Goal: Transaction & Acquisition: Book appointment/travel/reservation

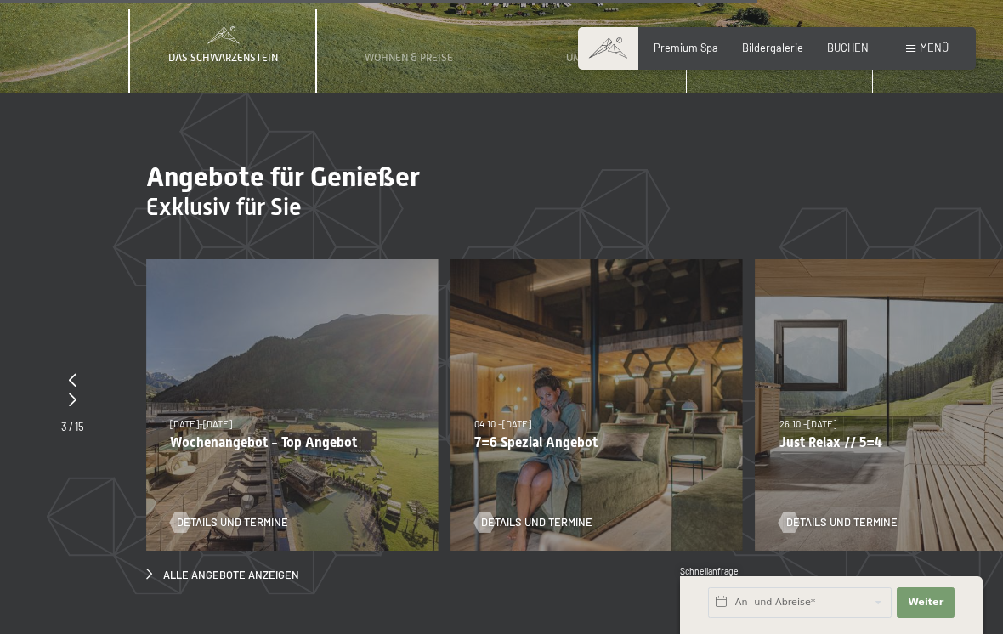
scroll to position [4601, 0]
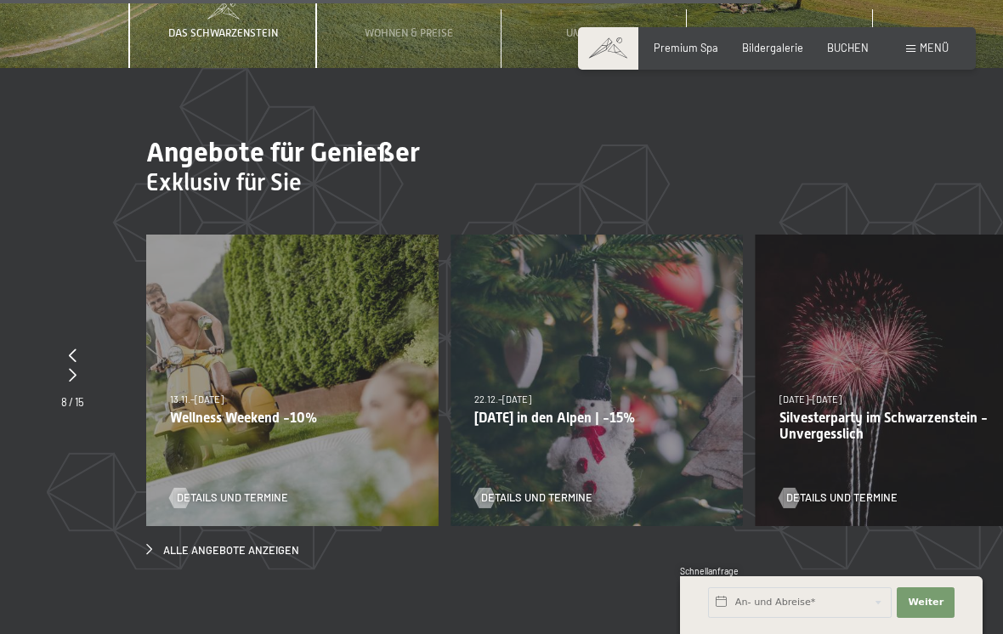
click at [268, 490] on link "Details und Termine" at bounding box center [229, 497] width 118 height 15
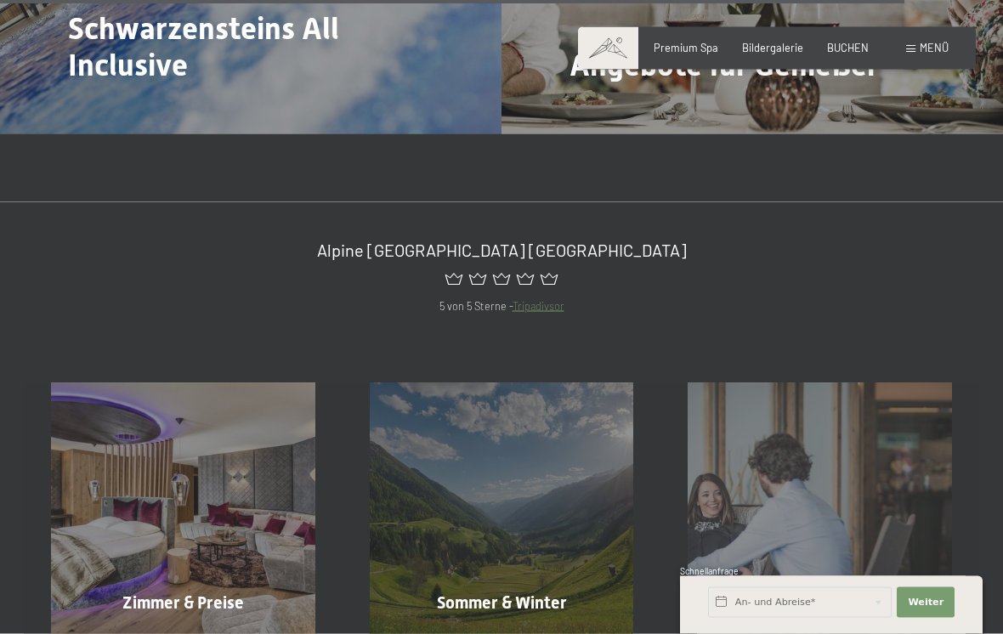
scroll to position [5537, 0]
click at [208, 566] on div "Zimmer & Preise Mehr erfahren" at bounding box center [183, 514] width 319 height 264
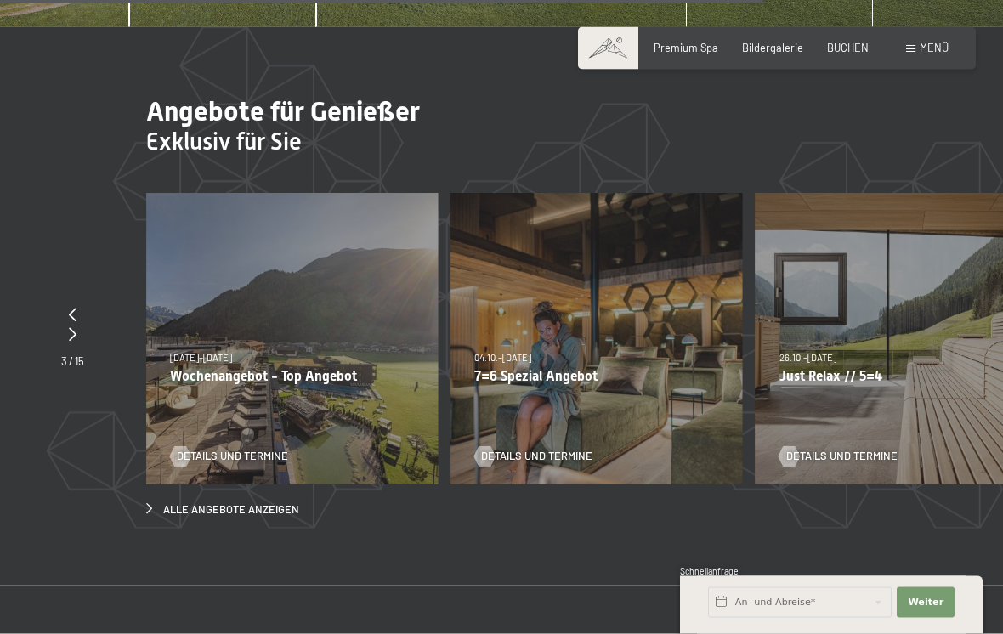
scroll to position [4670, 0]
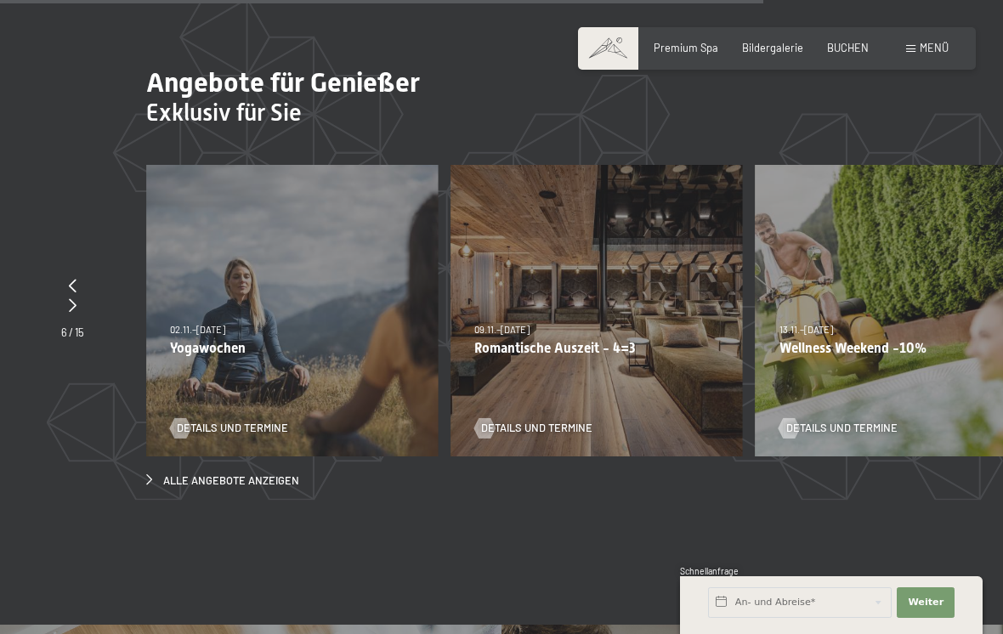
click at [571, 421] on span "Details und Termine" at bounding box center [536, 428] width 111 height 15
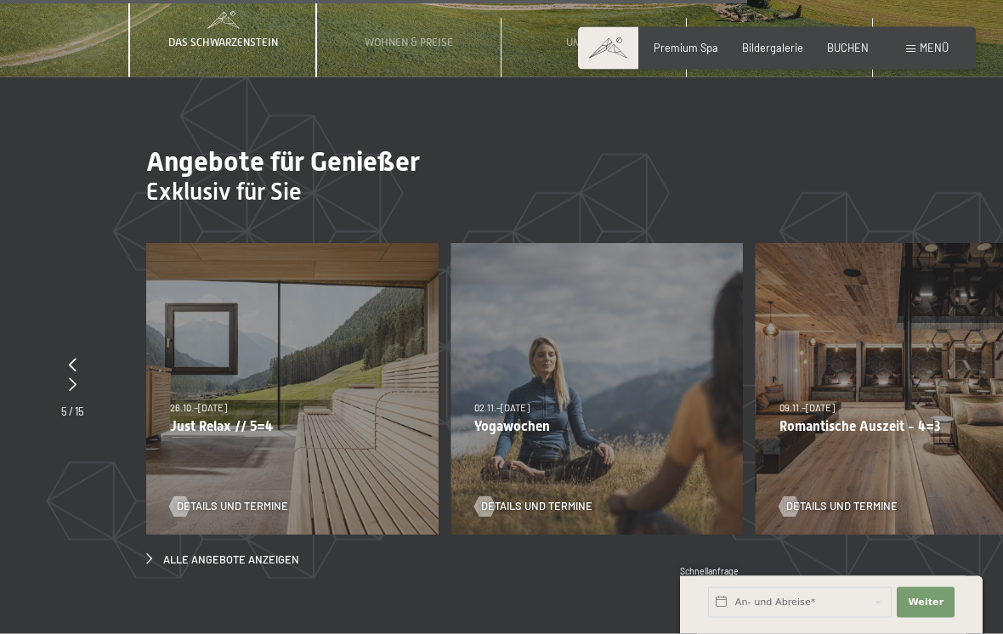
scroll to position [4595, 0]
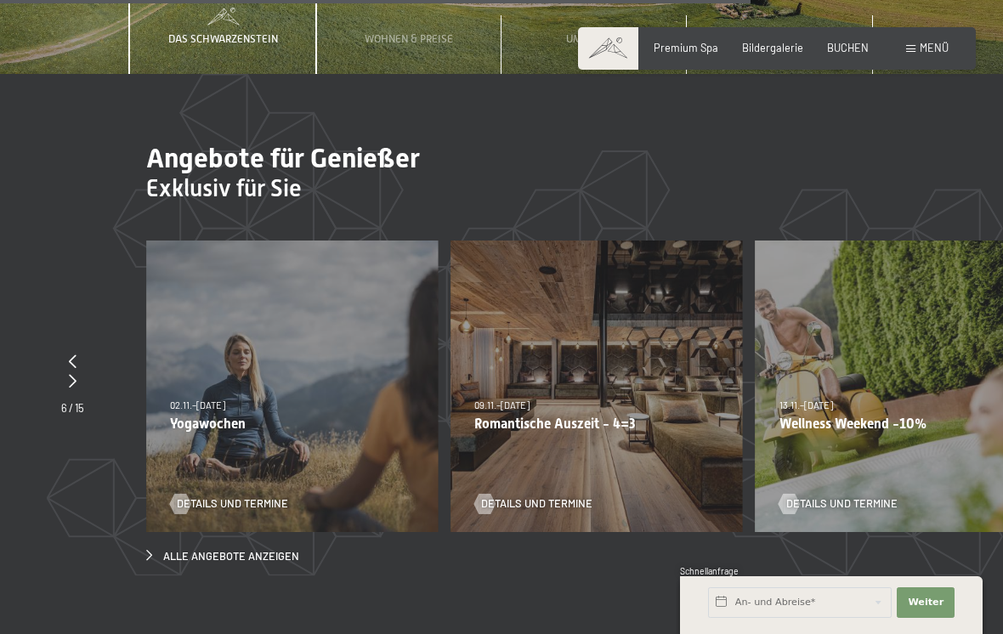
click at [889, 496] on span "Details und Termine" at bounding box center [841, 503] width 111 height 15
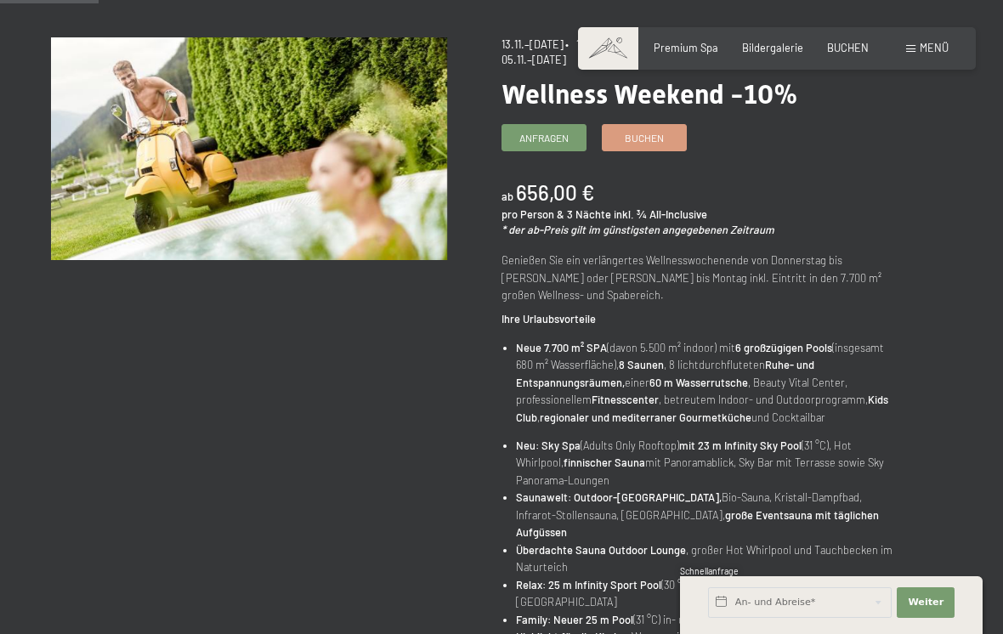
scroll to position [145, 0]
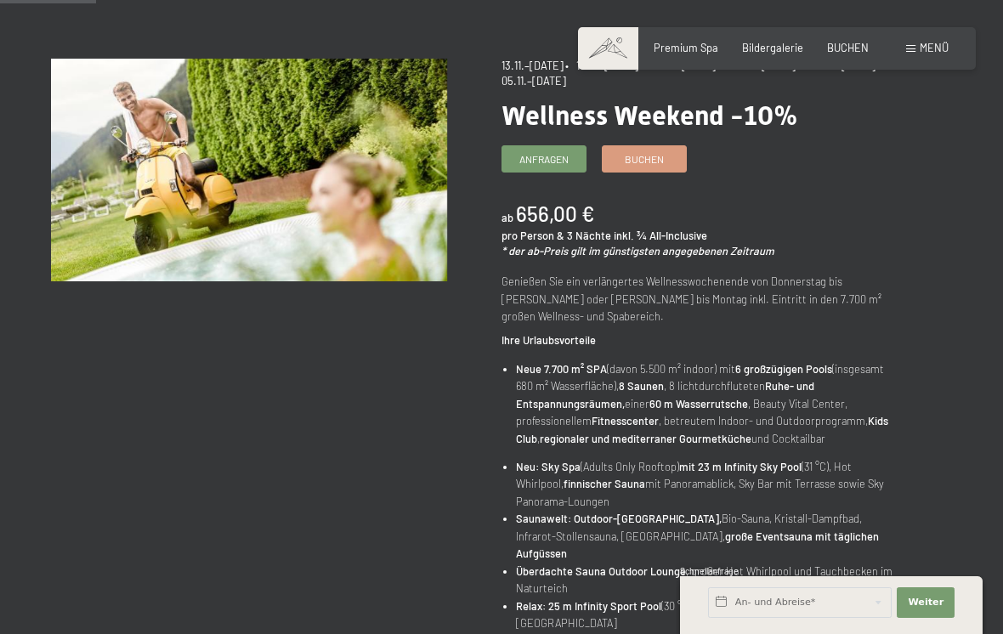
click at [535, 153] on span "Anfragen" at bounding box center [543, 159] width 49 height 14
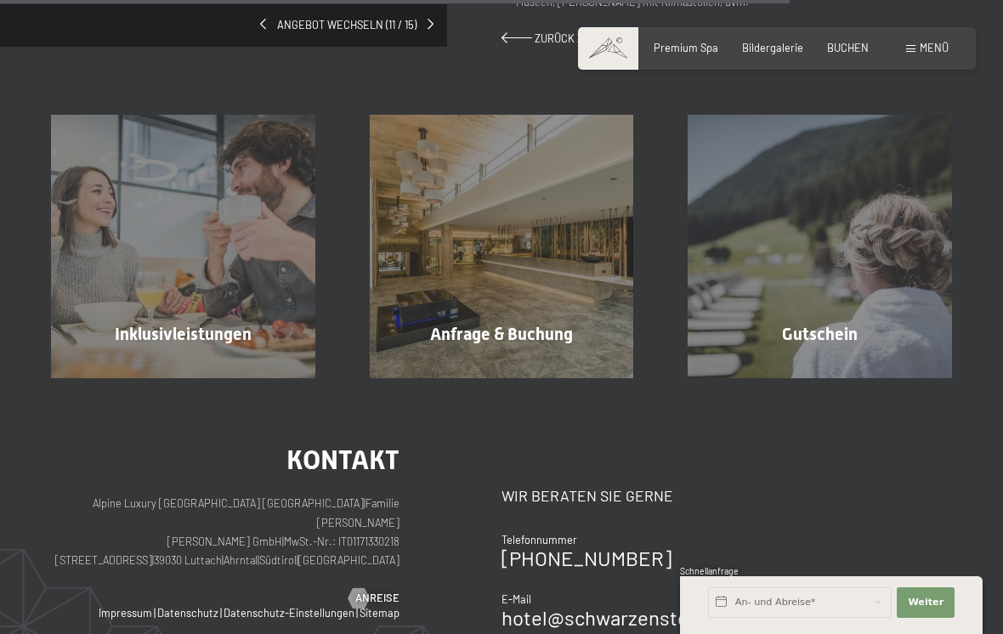
scroll to position [1287, 0]
click at [855, 447] on div "Kontakt Wir beraten Sie gerne Telefonnummer +39 0474 674100 E-Mail hotel@ no-sp…" at bounding box center [726, 572] width 450 height 251
click at [845, 364] on span "Mehr erfahren" at bounding box center [823, 371] width 84 height 15
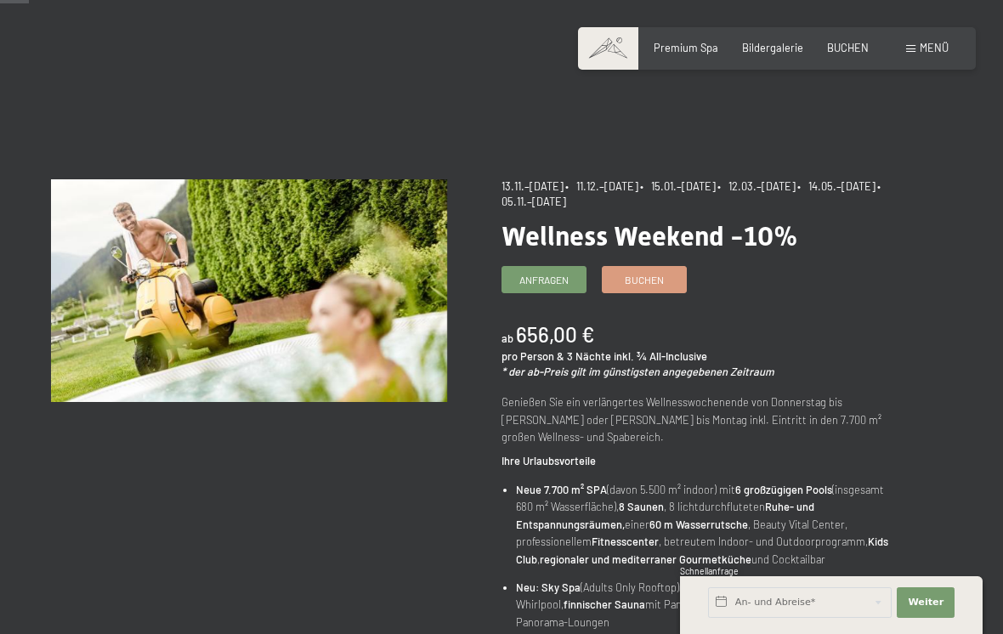
scroll to position [0, 0]
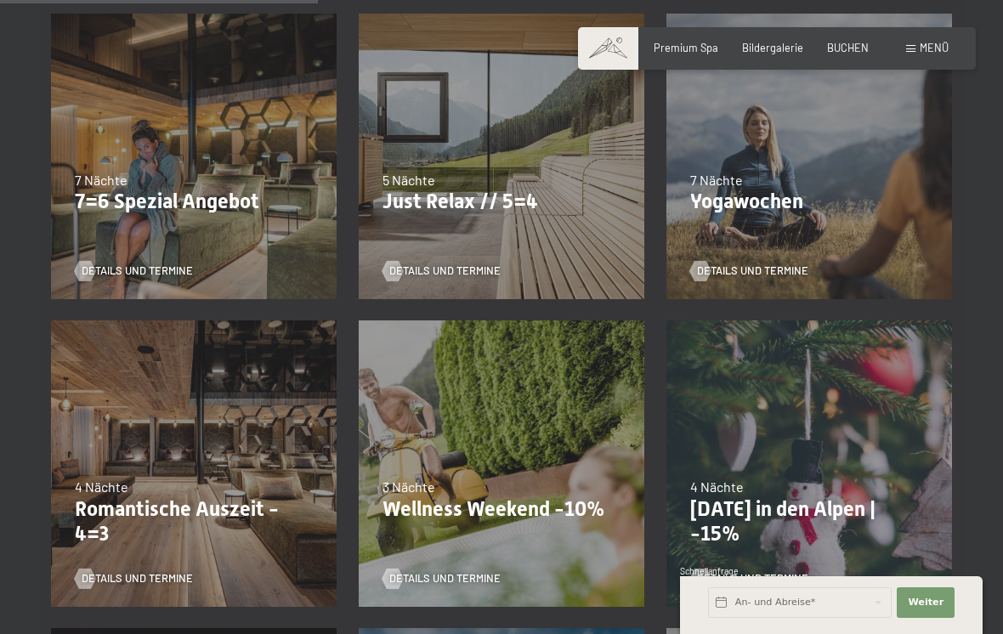
scroll to position [752, 0]
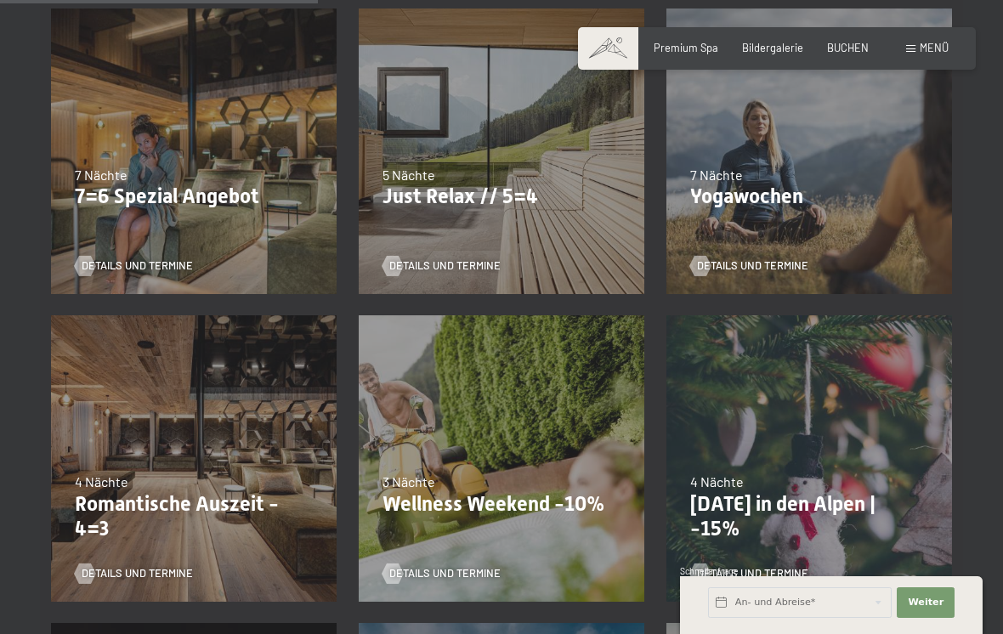
click at [517, 515] on div "13.11.–[DATE] 11.12.–[DATE] 15.01.–[DATE] 12.03.–[DATE] 14.05.–[DATE] 05.11.–[D…" at bounding box center [501, 459] width 308 height 308
click at [556, 497] on p "Wellness Weekend -10%" at bounding box center [501, 504] width 238 height 25
click at [515, 481] on div "3 Nächte" at bounding box center [501, 481] width 238 height 19
click at [531, 485] on div "3 Nächte" at bounding box center [501, 481] width 238 height 19
click at [519, 504] on p "Wellness Weekend -10%" at bounding box center [501, 504] width 238 height 25
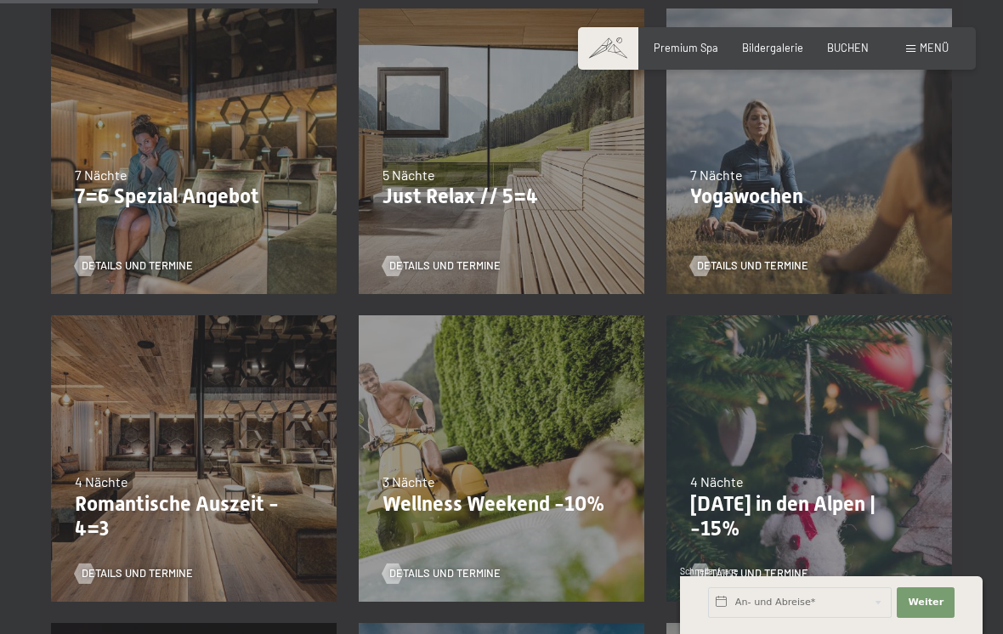
click at [489, 566] on span "Details und Termine" at bounding box center [444, 573] width 111 height 15
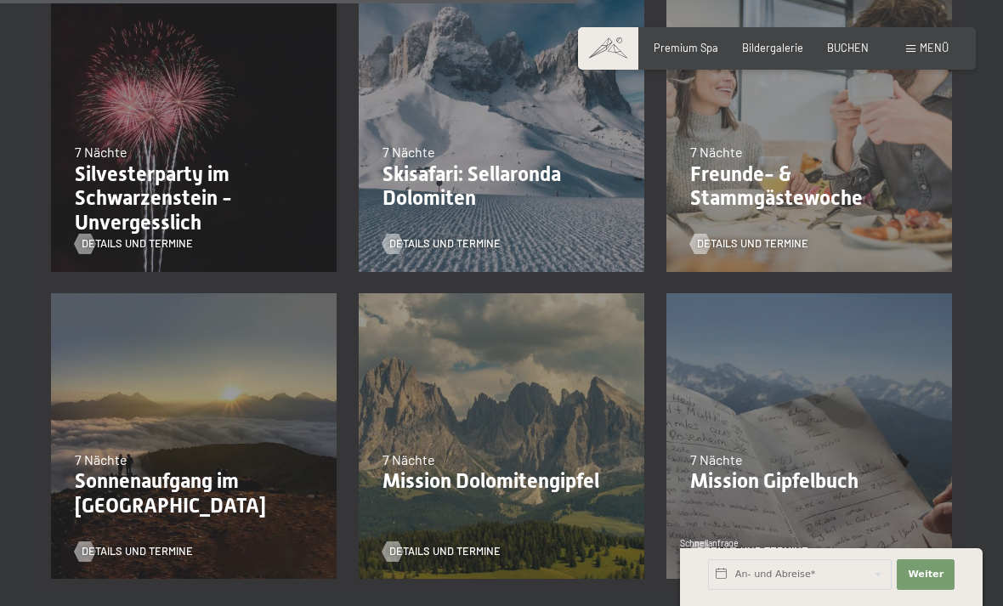
scroll to position [1355, 0]
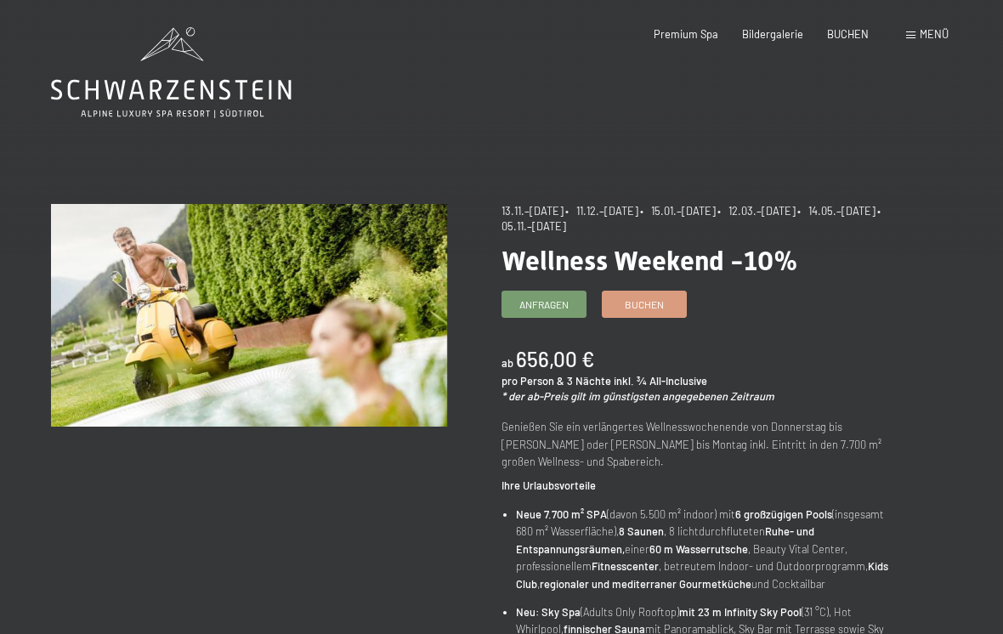
click at [536, 299] on span "Anfragen" at bounding box center [543, 304] width 49 height 14
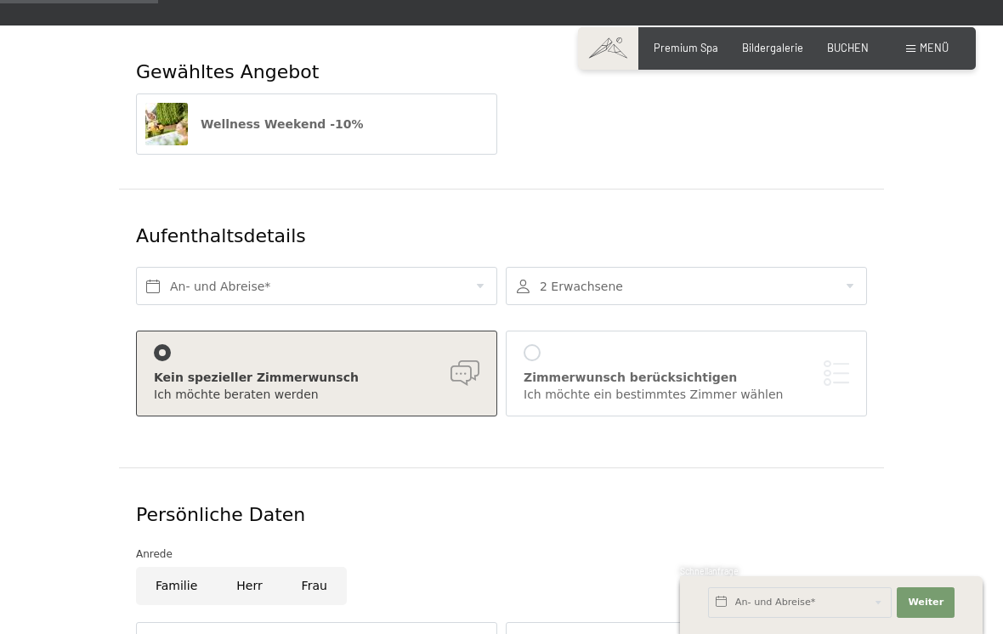
scroll to position [234, 0]
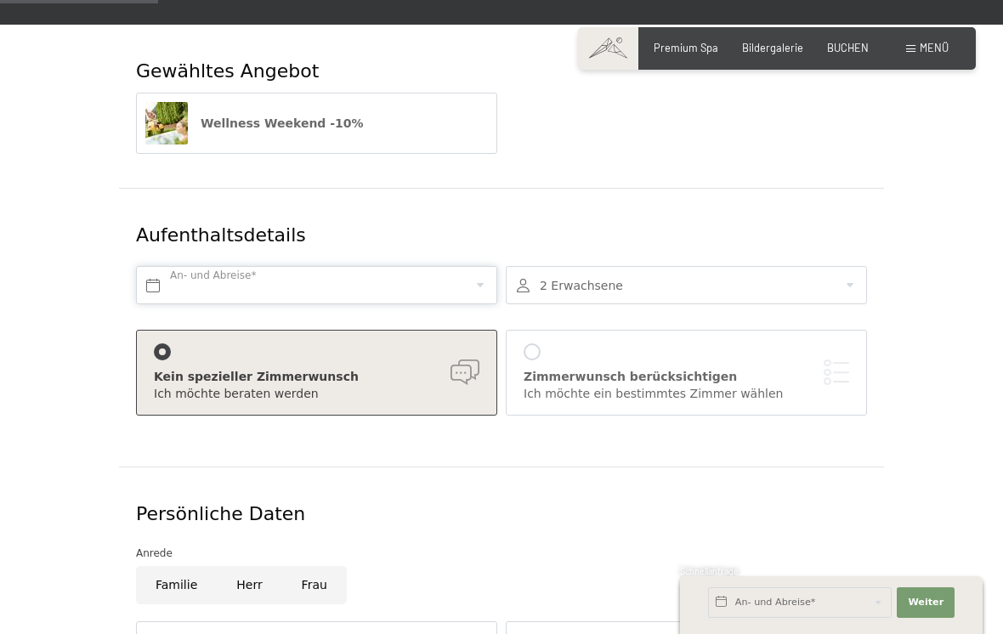
click at [469, 266] on input "text" at bounding box center [316, 285] width 361 height 38
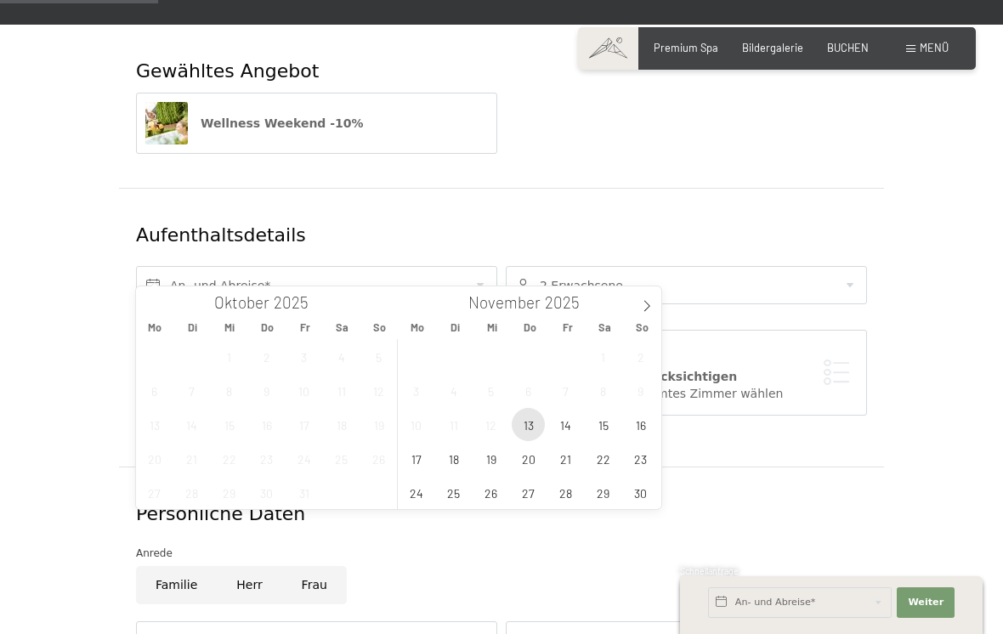
click at [529, 421] on span "13" at bounding box center [527, 424] width 33 height 33
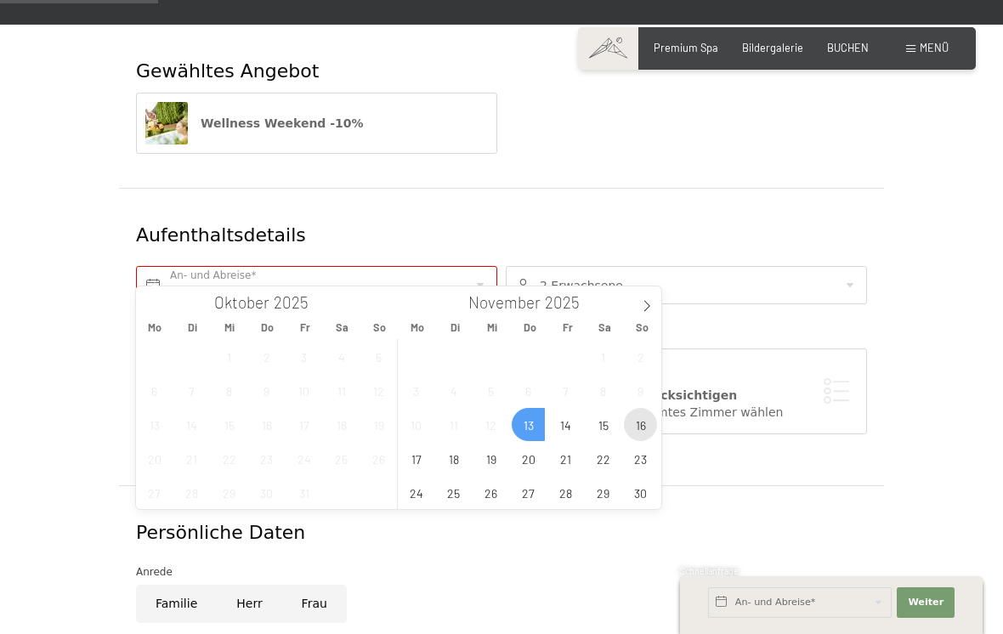
click at [636, 428] on span "16" at bounding box center [640, 424] width 33 height 33
type input "Do. [DATE] - So. [DATE]"
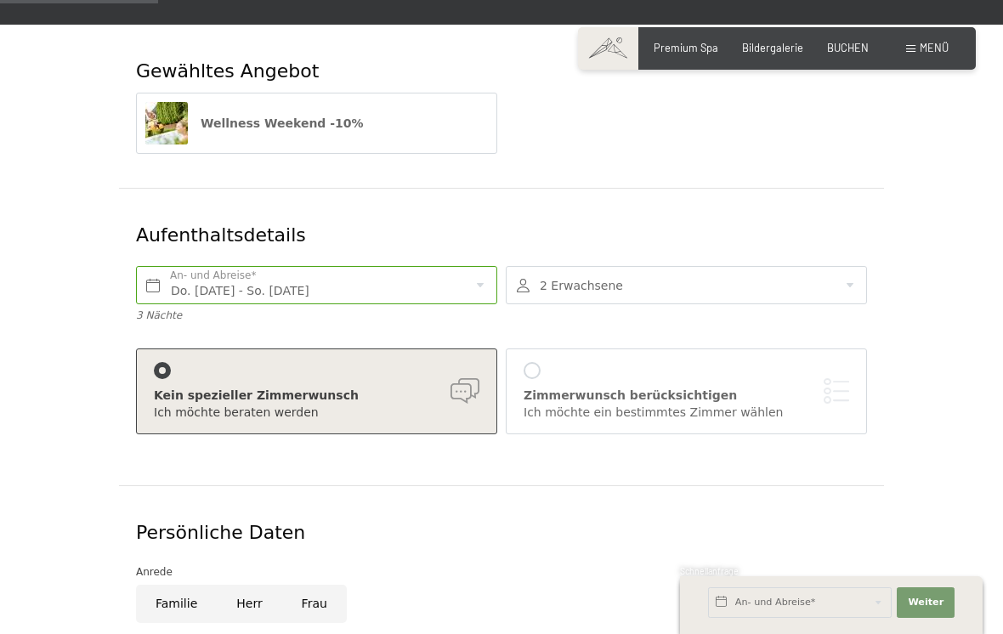
click at [545, 362] on div "Zimmerwunsch berücksichtigen Ich möchte ein bestimmtes Zimmer wählen" at bounding box center [685, 391] width 325 height 59
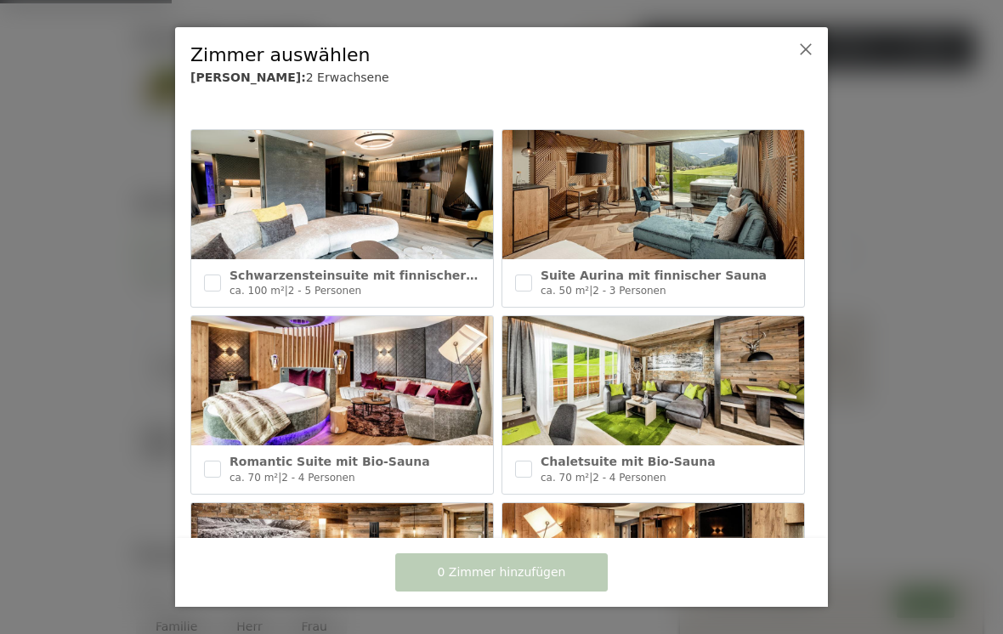
scroll to position [0, 0]
click at [809, 46] on icon at bounding box center [806, 49] width 14 height 14
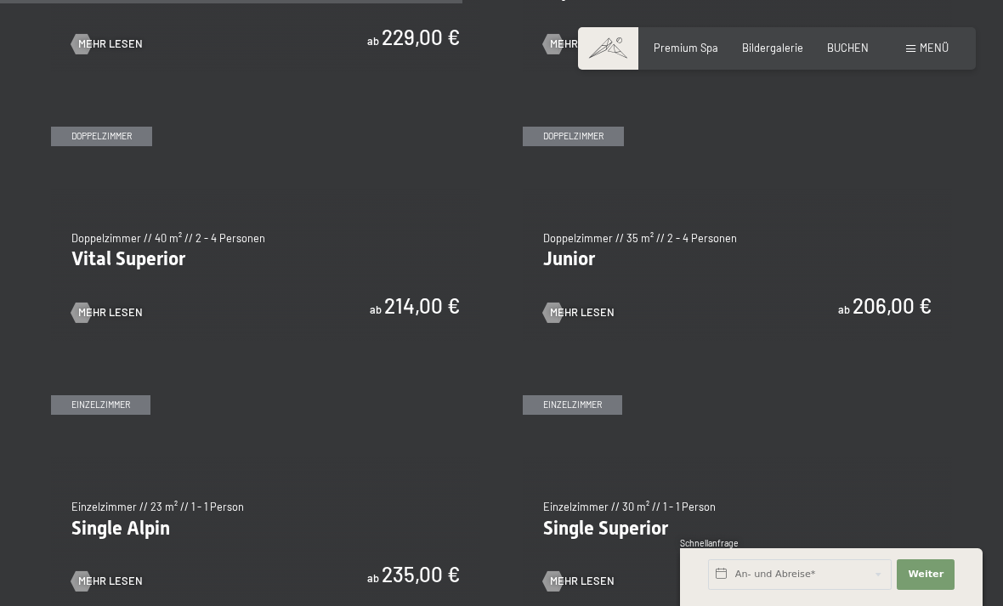
scroll to position [1880, 0]
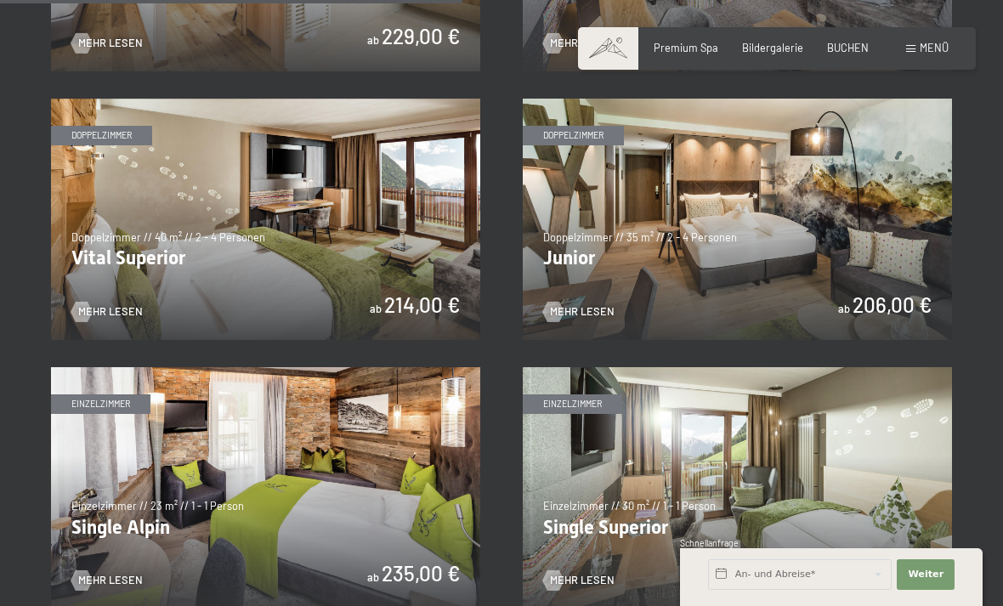
click at [600, 123] on img at bounding box center [737, 219] width 429 height 241
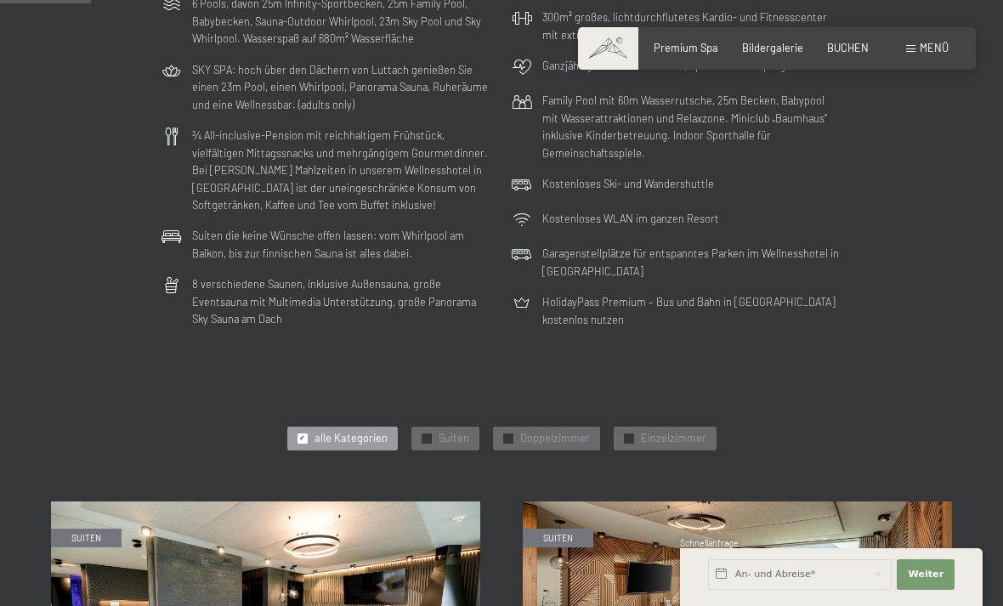
scroll to position [296, 0]
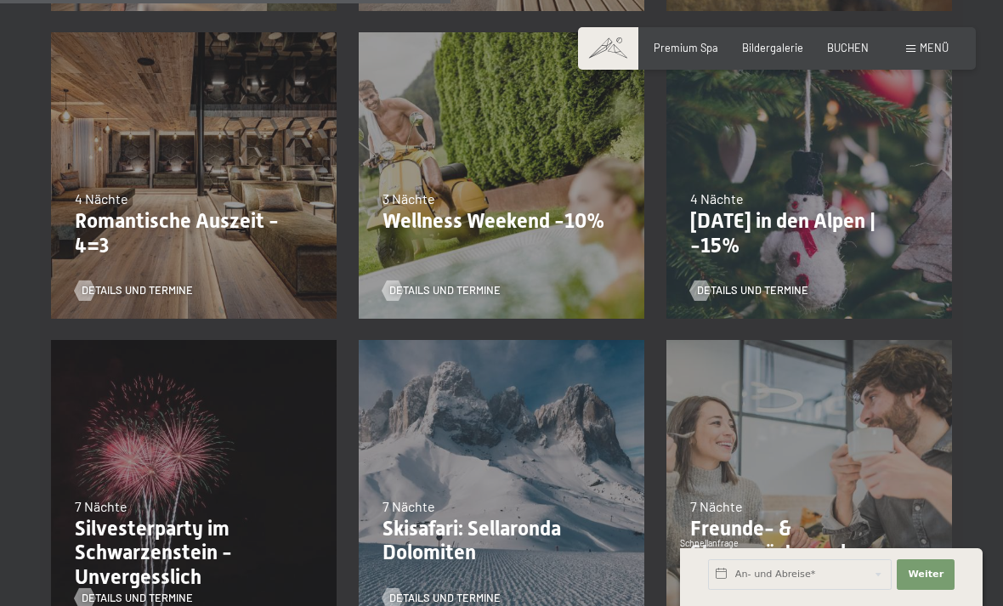
scroll to position [1044, 0]
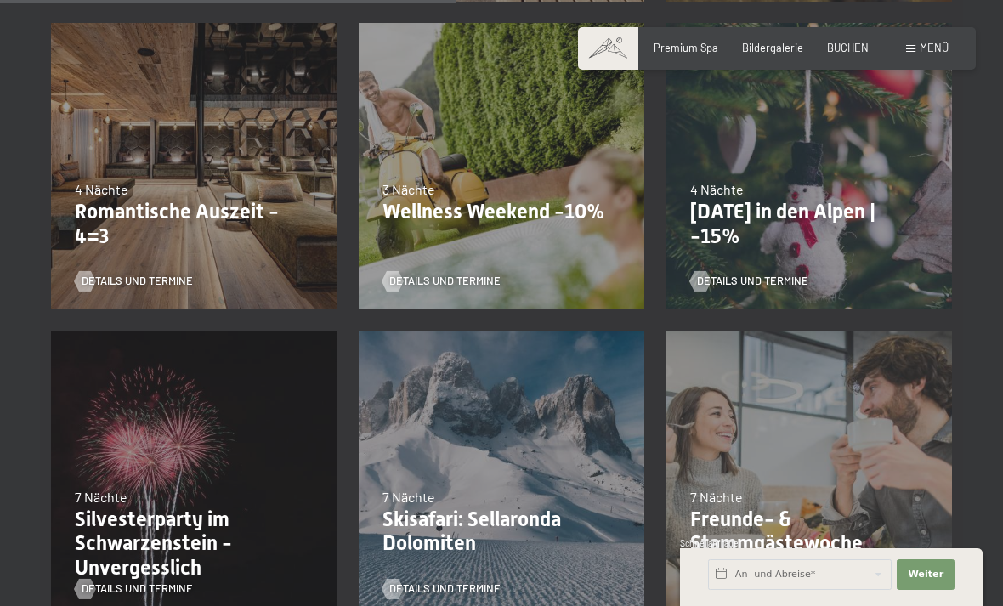
click at [534, 213] on p "Wellness Weekend -10%" at bounding box center [501, 212] width 238 height 25
click at [568, 215] on p "Wellness Weekend -10%" at bounding box center [501, 212] width 238 height 25
click at [472, 280] on span "Details und Termine" at bounding box center [444, 281] width 111 height 15
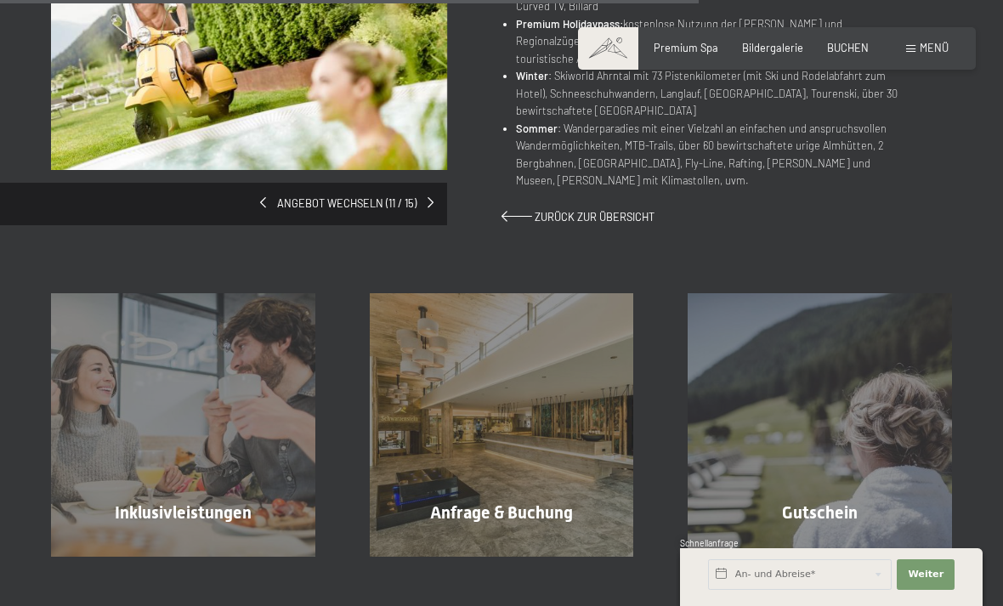
scroll to position [1109, 0]
click at [533, 542] on span "Mehr erfahren" at bounding box center [505, 549] width 84 height 15
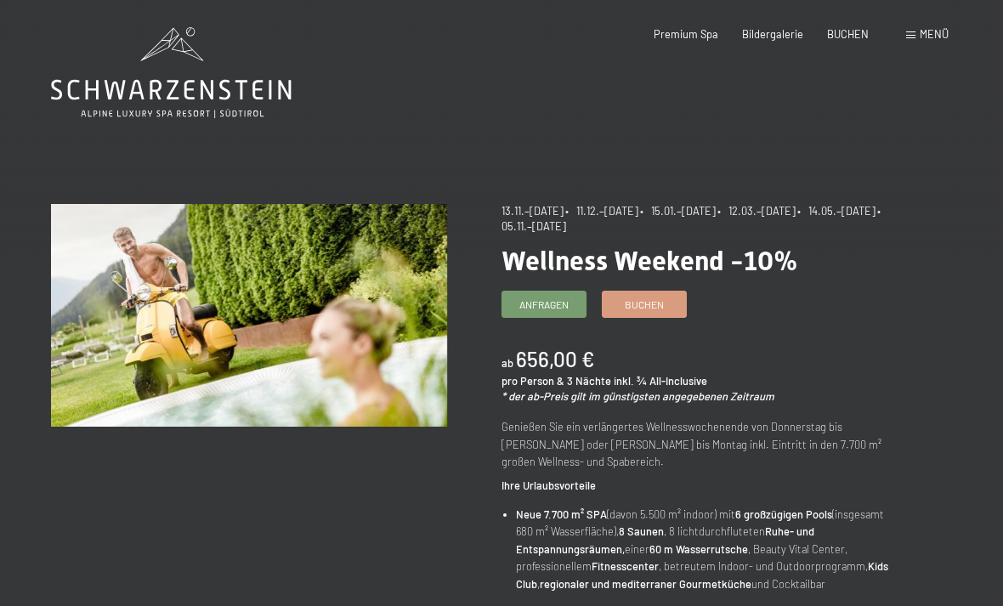
scroll to position [1, 0]
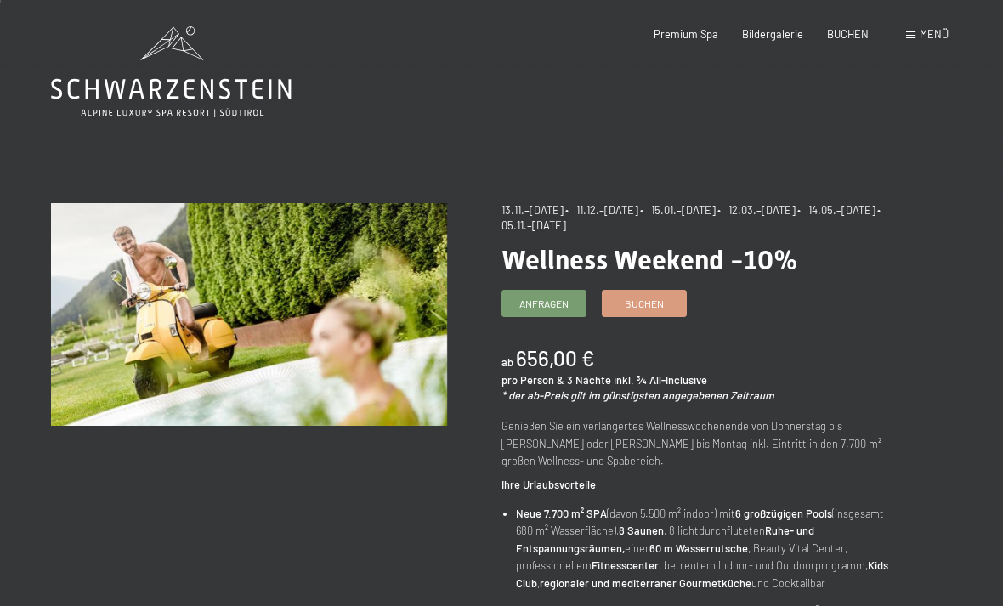
click at [550, 300] on span "Anfragen" at bounding box center [543, 304] width 49 height 14
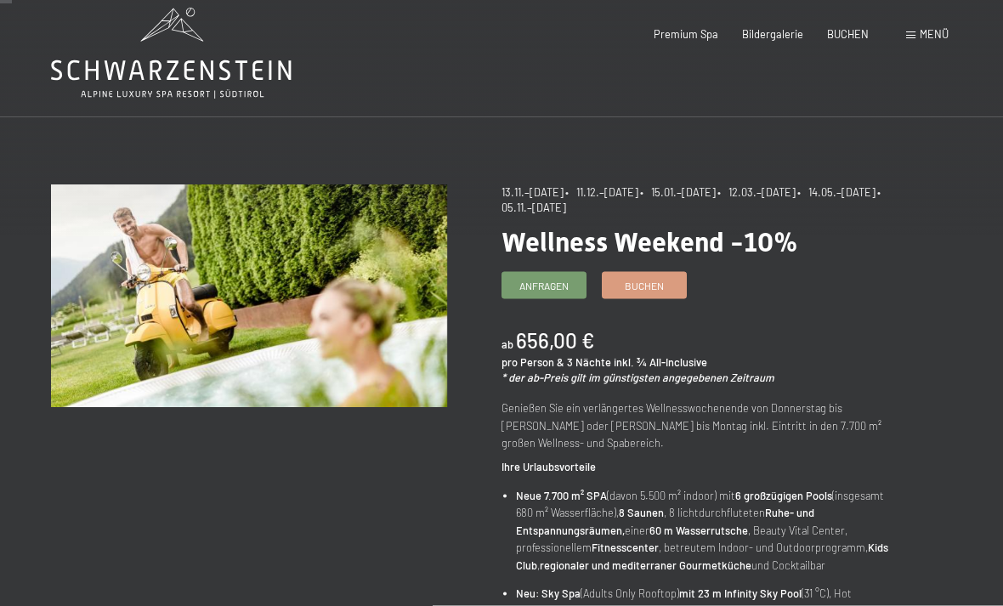
scroll to position [0, 0]
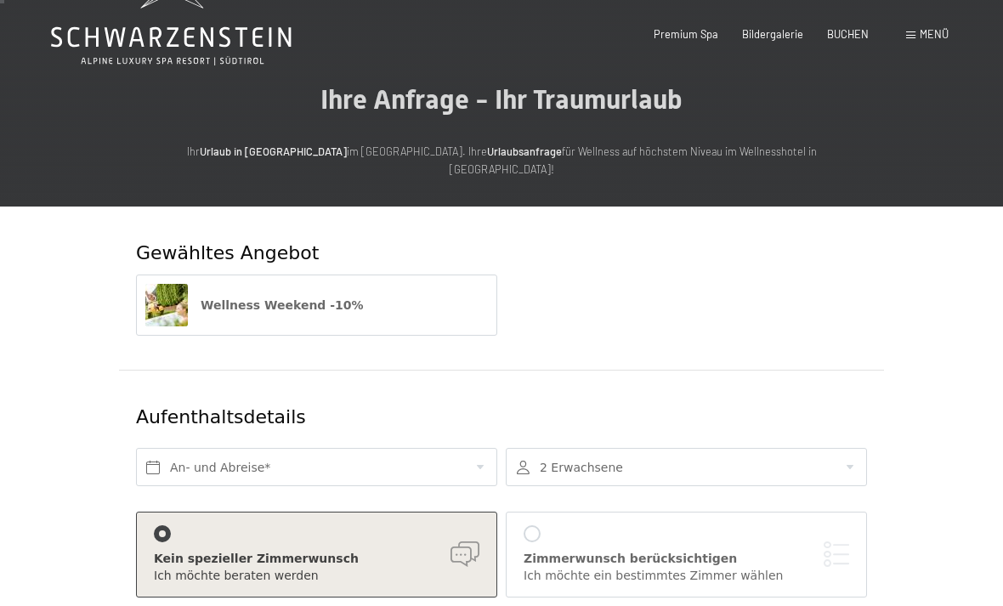
scroll to position [97, 0]
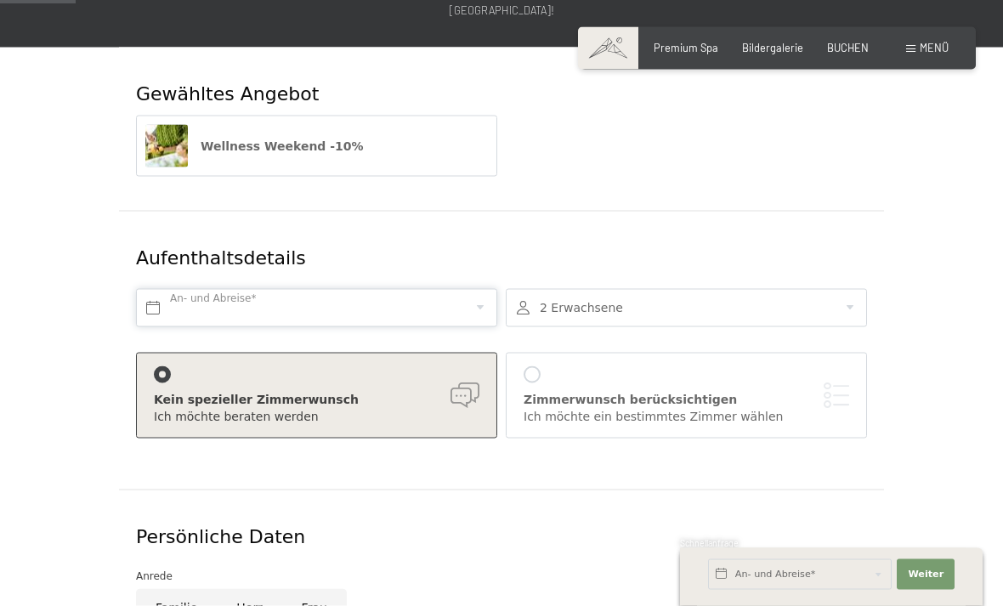
scroll to position [212, 0]
click at [475, 288] on input "text" at bounding box center [316, 307] width 361 height 38
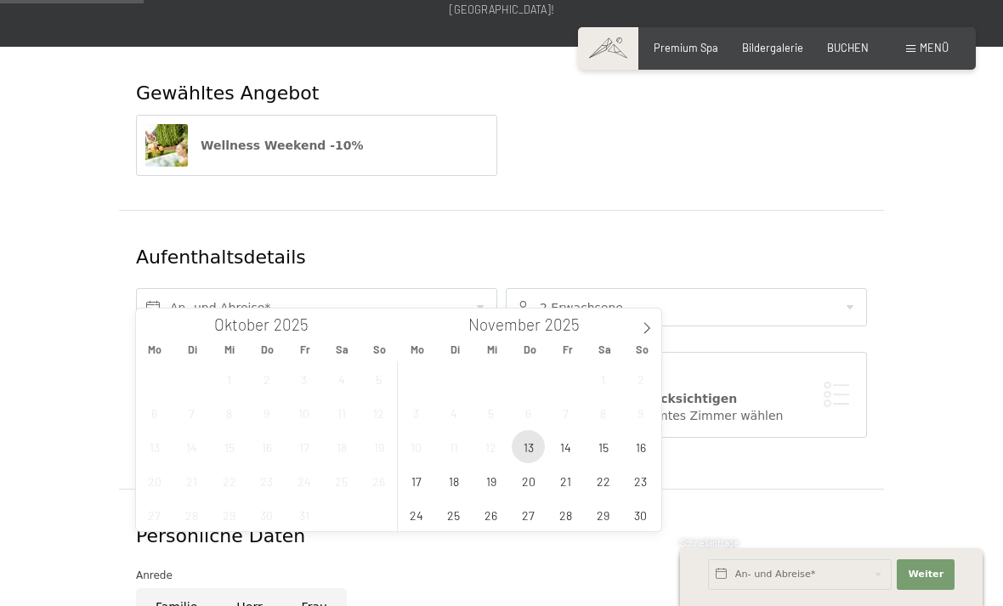
click at [526, 452] on span "13" at bounding box center [527, 446] width 33 height 33
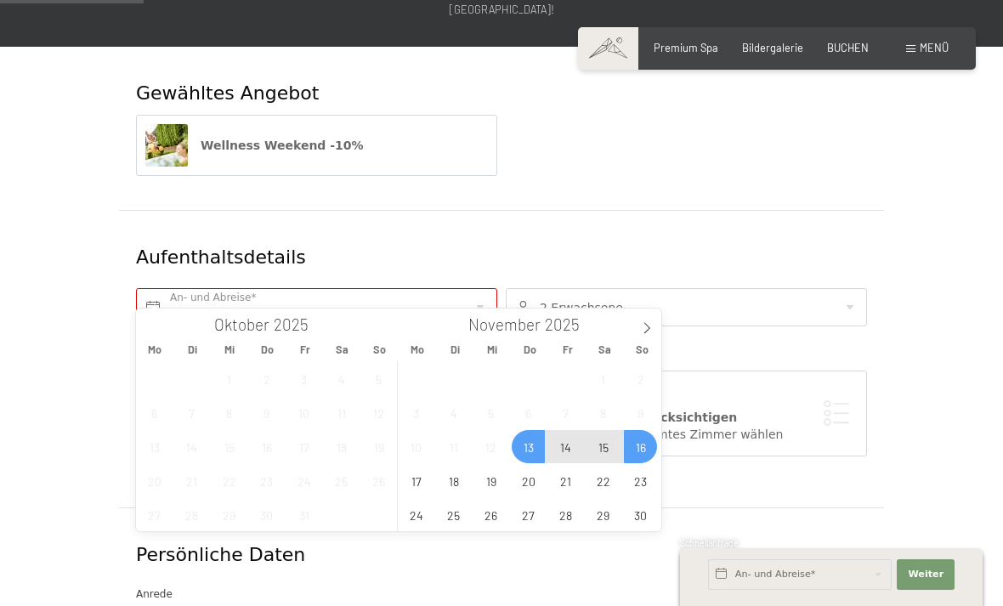
click at [637, 455] on span "16" at bounding box center [640, 446] width 33 height 33
type input "Do. 13.11.2025 - So. 16.11.2025"
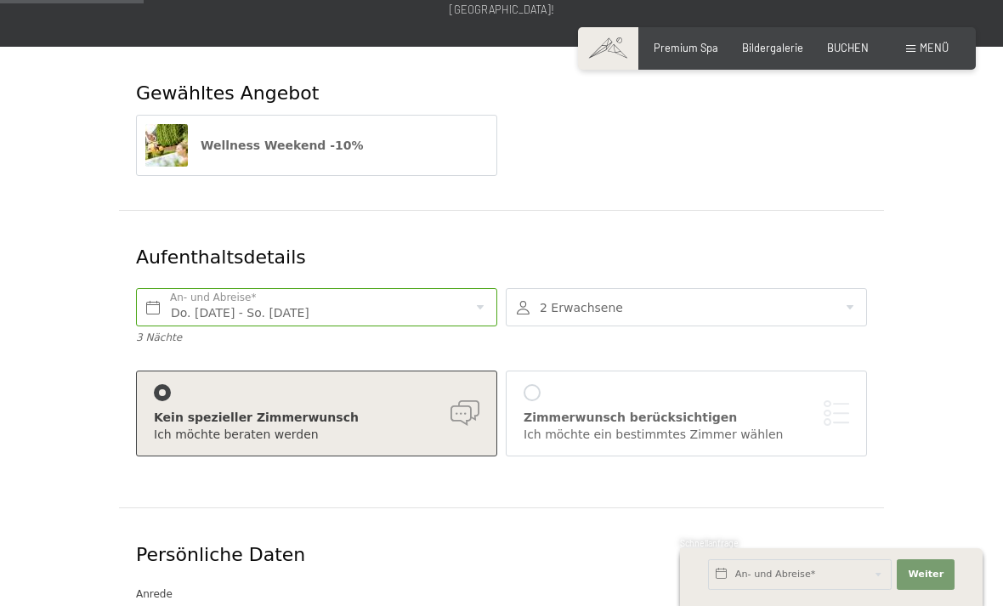
click at [532, 384] on div at bounding box center [531, 392] width 17 height 17
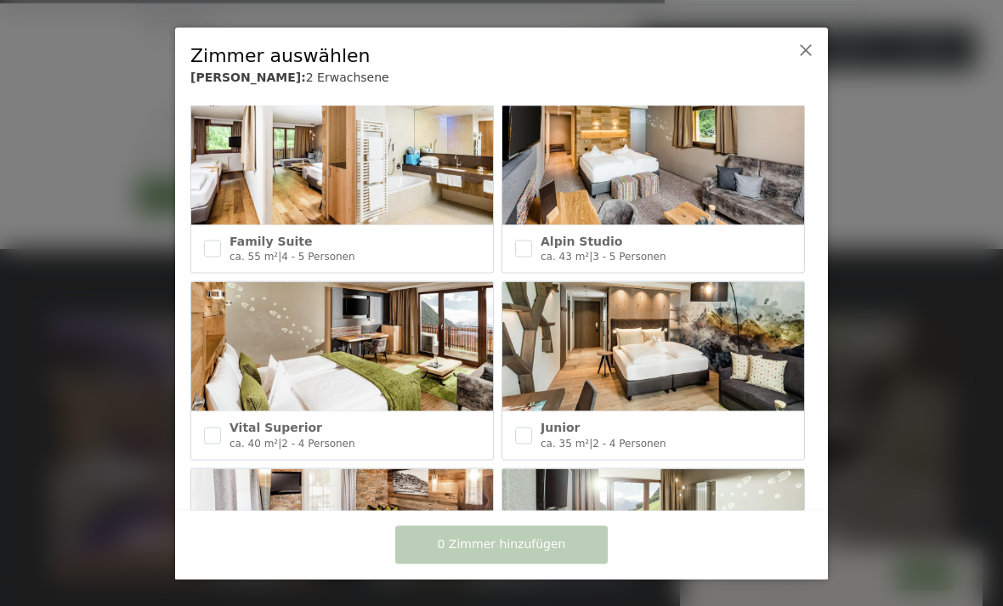
scroll to position [598, 0]
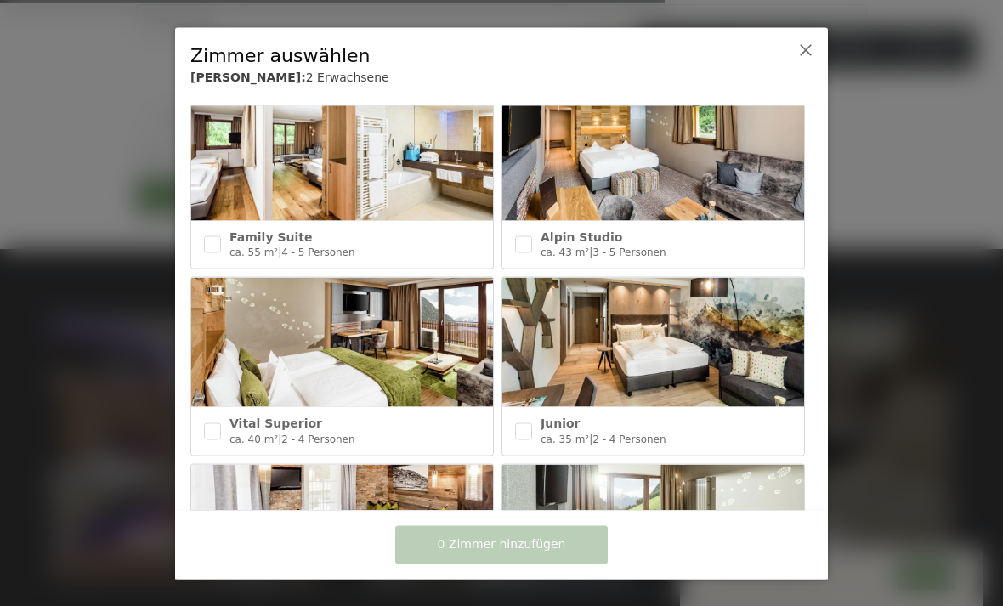
click at [531, 429] on input "checkbox" at bounding box center [523, 430] width 17 height 17
checkbox input "true"
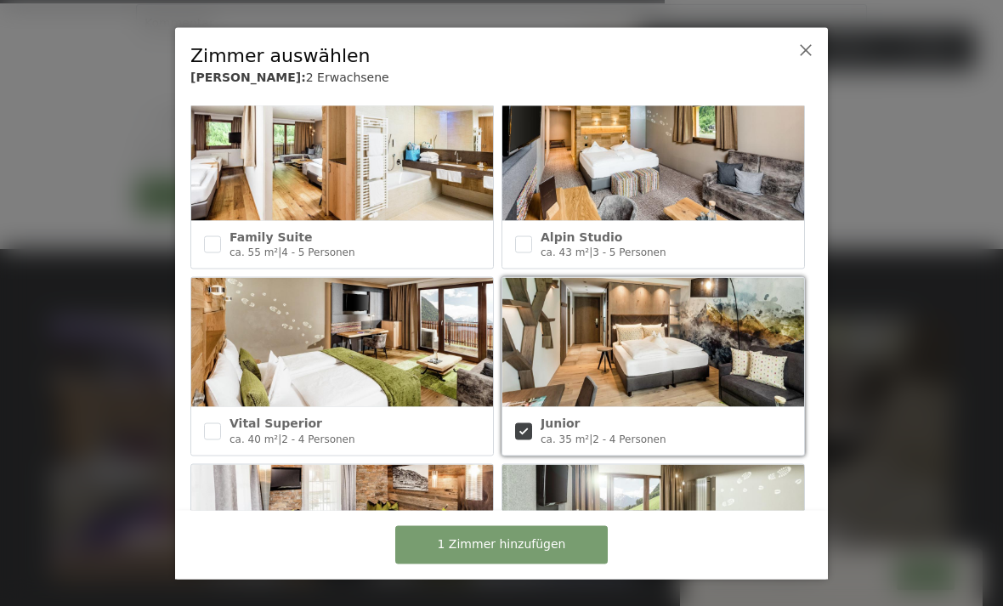
click at [540, 563] on button "1 Zimmer hinzufügen" at bounding box center [501, 544] width 212 height 38
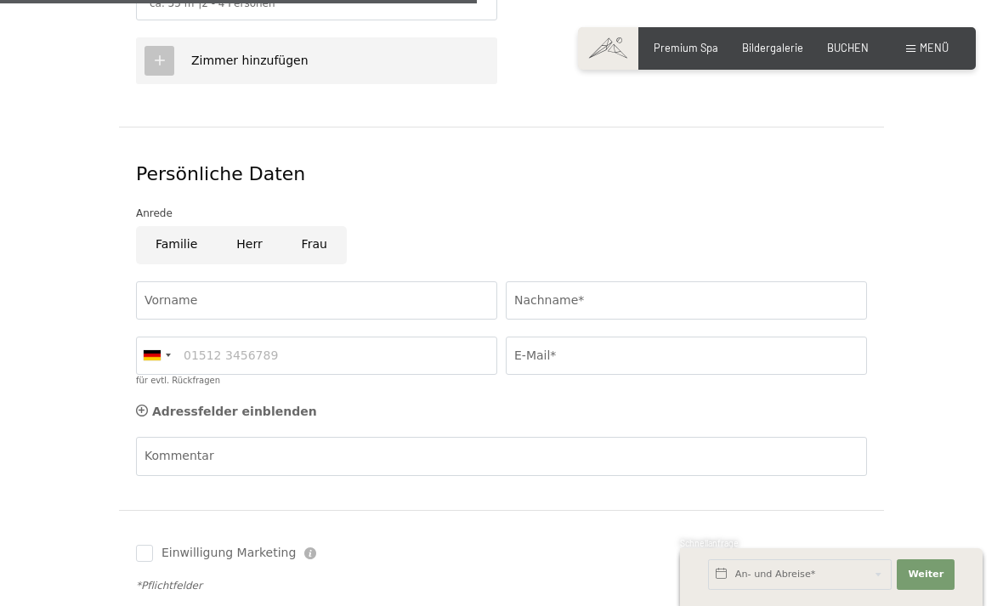
scroll to position [893, 0]
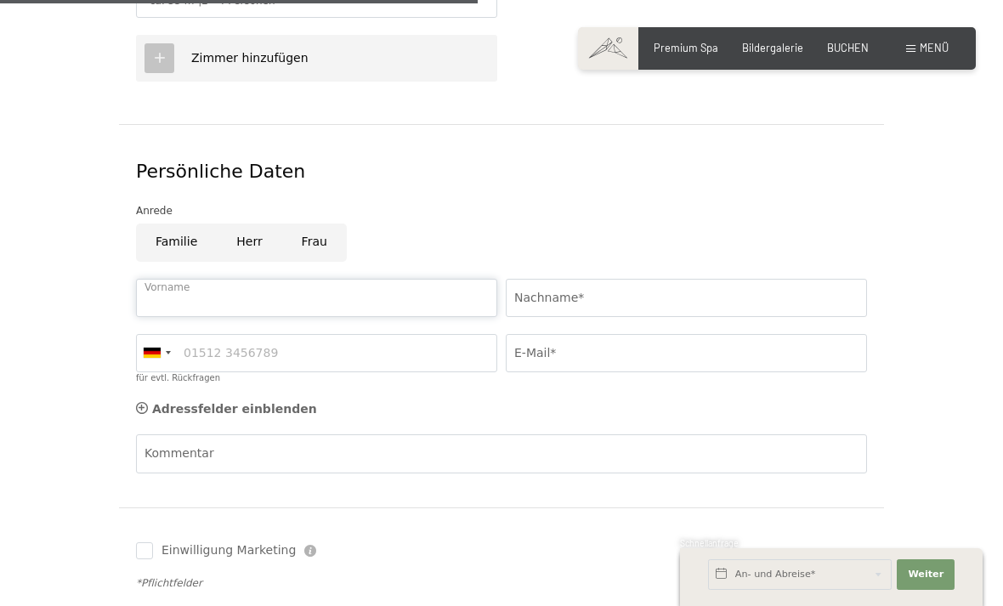
click at [206, 279] on input "Vorname" at bounding box center [316, 298] width 361 height 38
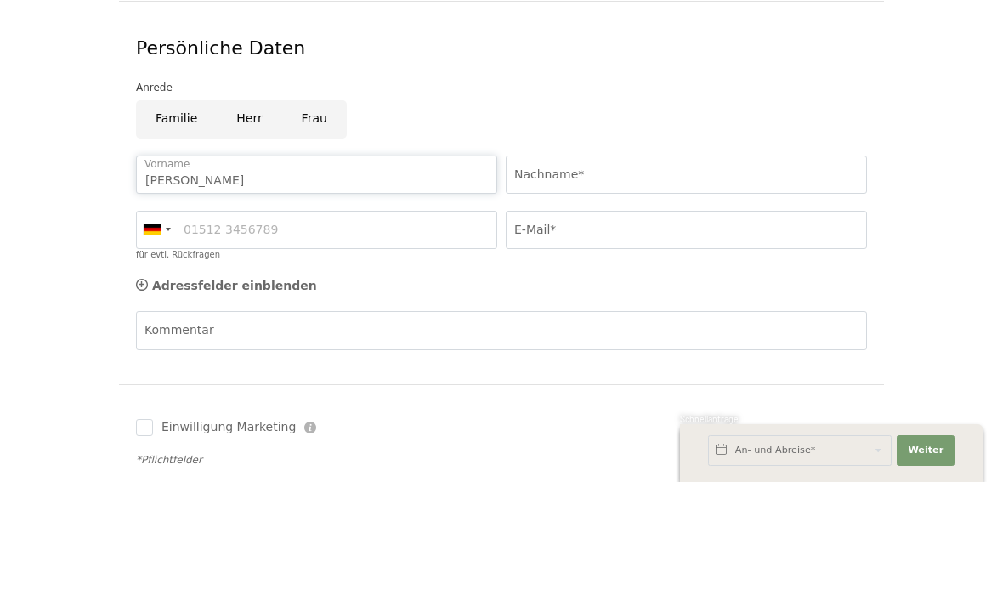
type input "Marianna"
click at [680, 280] on input "Nachname*" at bounding box center [686, 299] width 361 height 38
type input "Hirsch"
click at [346, 335] on input "für evtl. Rückfragen" at bounding box center [316, 354] width 361 height 38
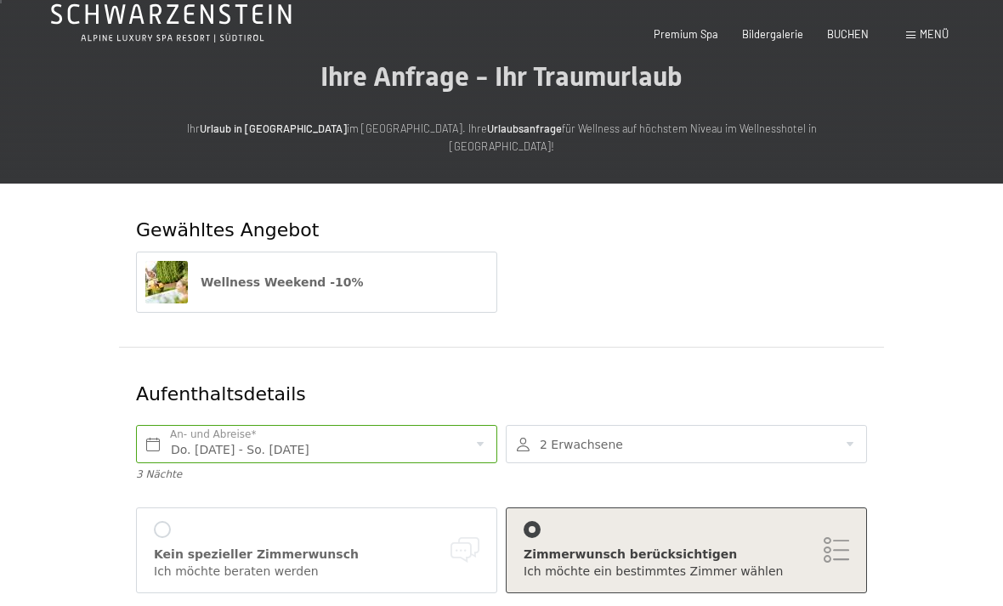
scroll to position [0, 0]
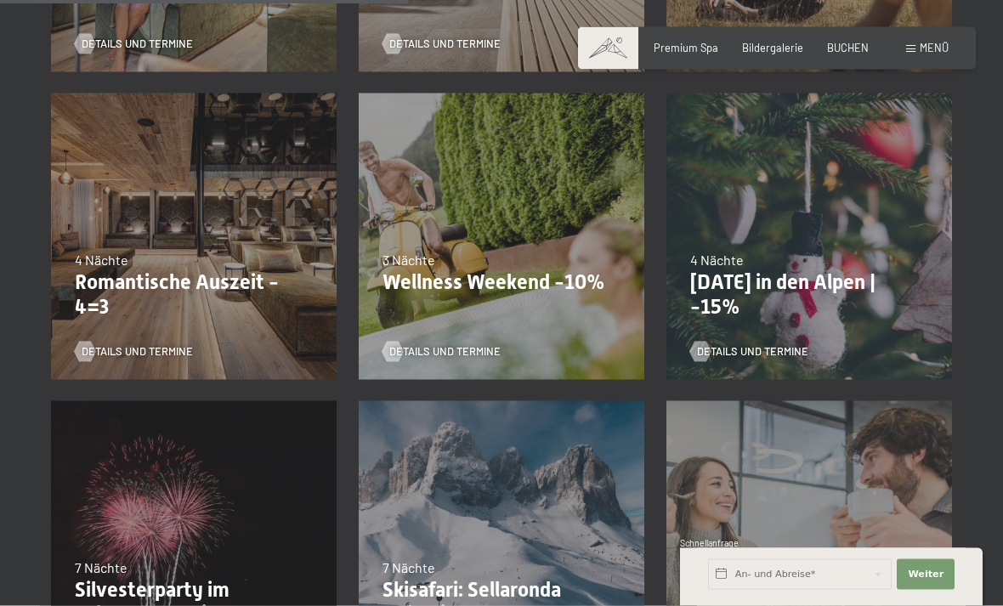
scroll to position [889, 0]
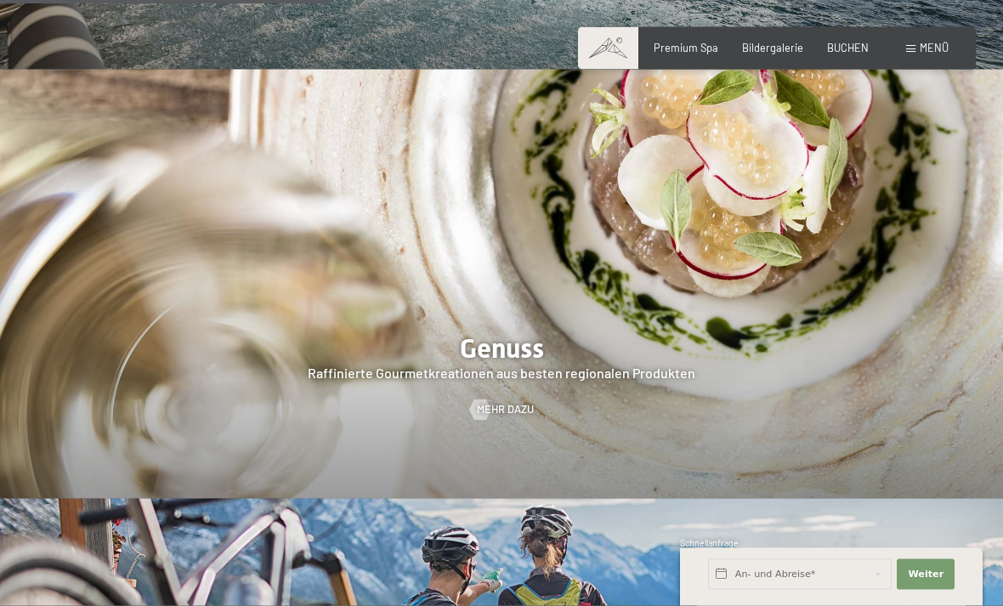
scroll to position [2193, 0]
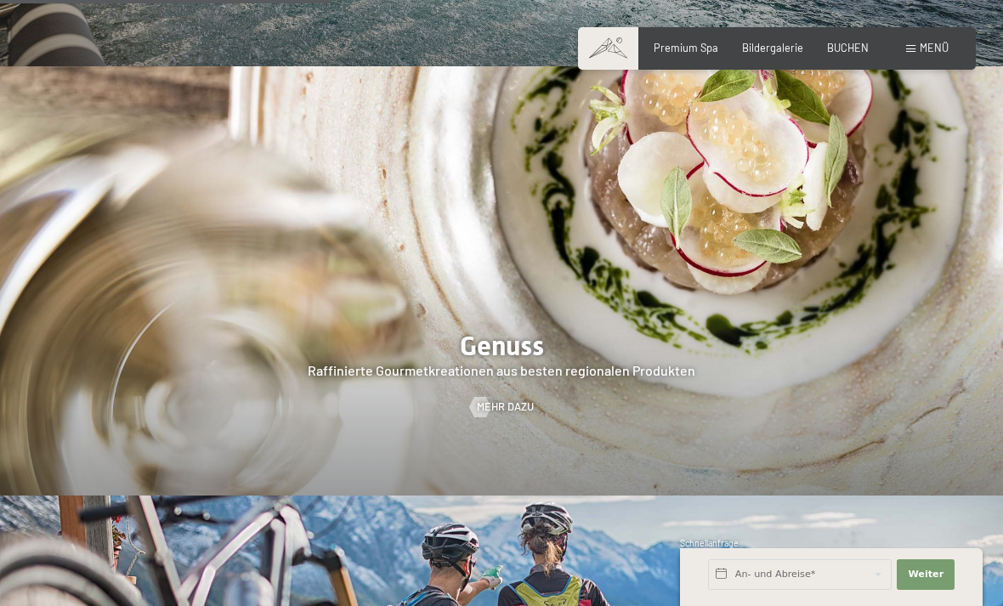
click at [511, 413] on span "Mehr dazu" at bounding box center [505, 406] width 57 height 15
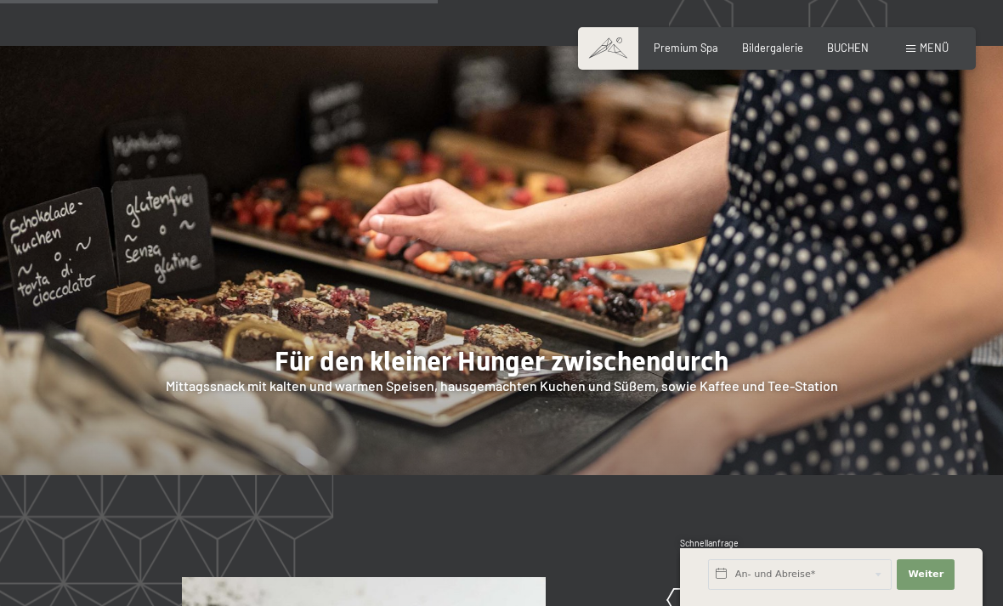
scroll to position [2124, 0]
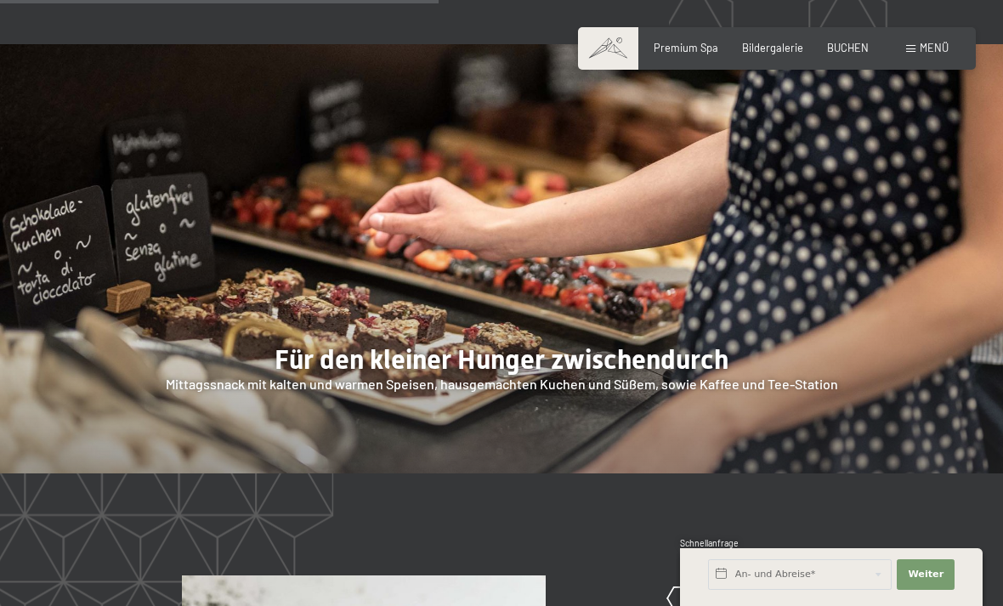
click at [268, 427] on div at bounding box center [501, 258] width 1003 height 429
click at [313, 418] on div at bounding box center [501, 258] width 1003 height 429
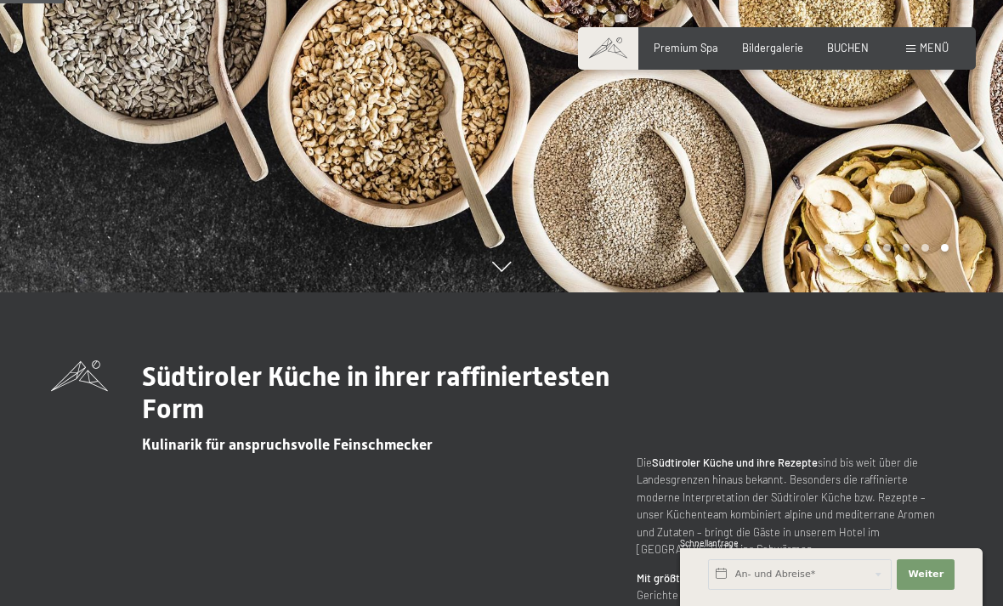
scroll to position [306, 0]
